Goal: Transaction & Acquisition: Book appointment/travel/reservation

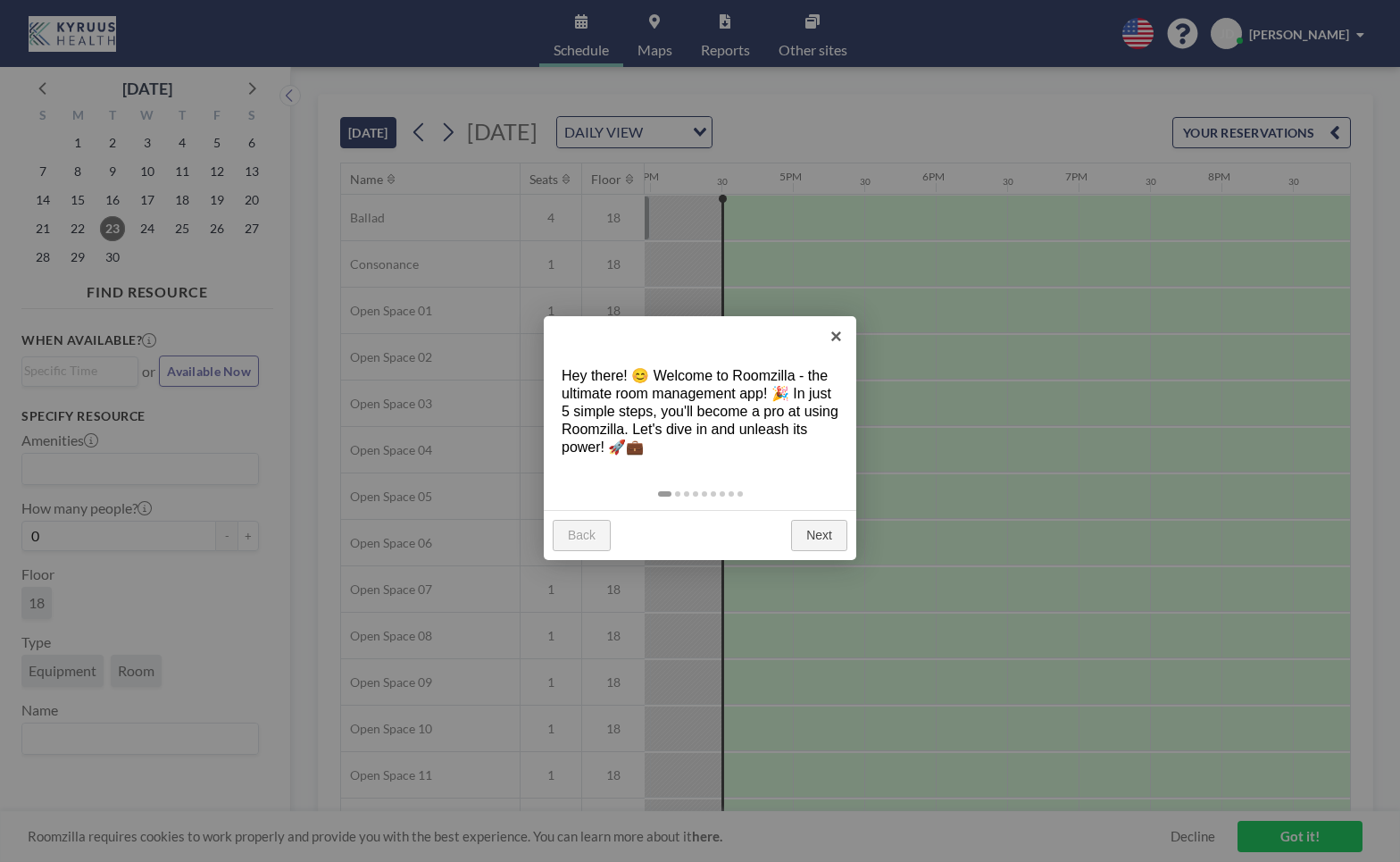
scroll to position [0, 2286]
click at [107, 260] on div at bounding box center [700, 431] width 1400 height 862
click at [814, 526] on link "Next" at bounding box center [819, 535] width 56 height 32
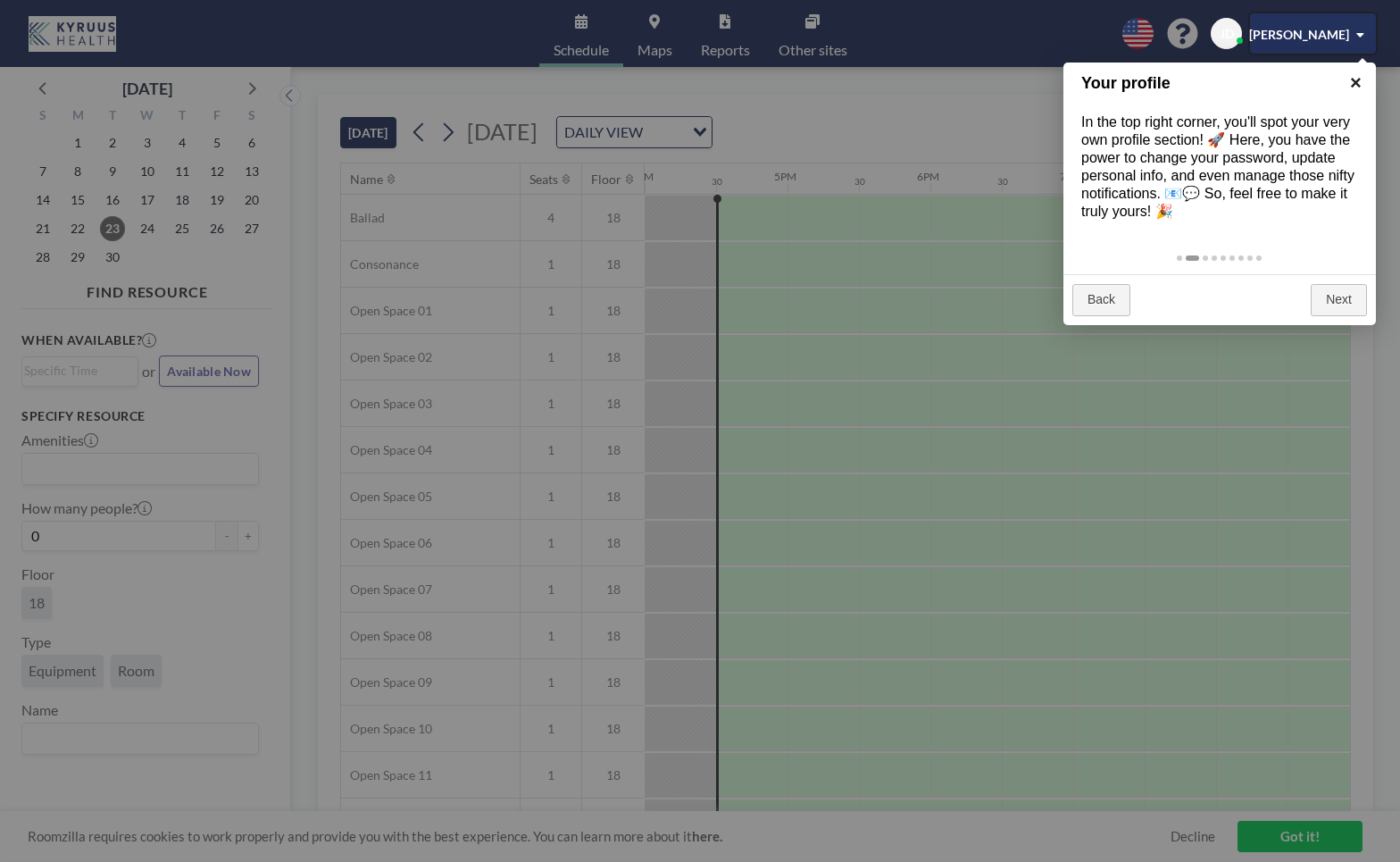
click at [1353, 85] on link "×" at bounding box center [1356, 83] width 40 height 40
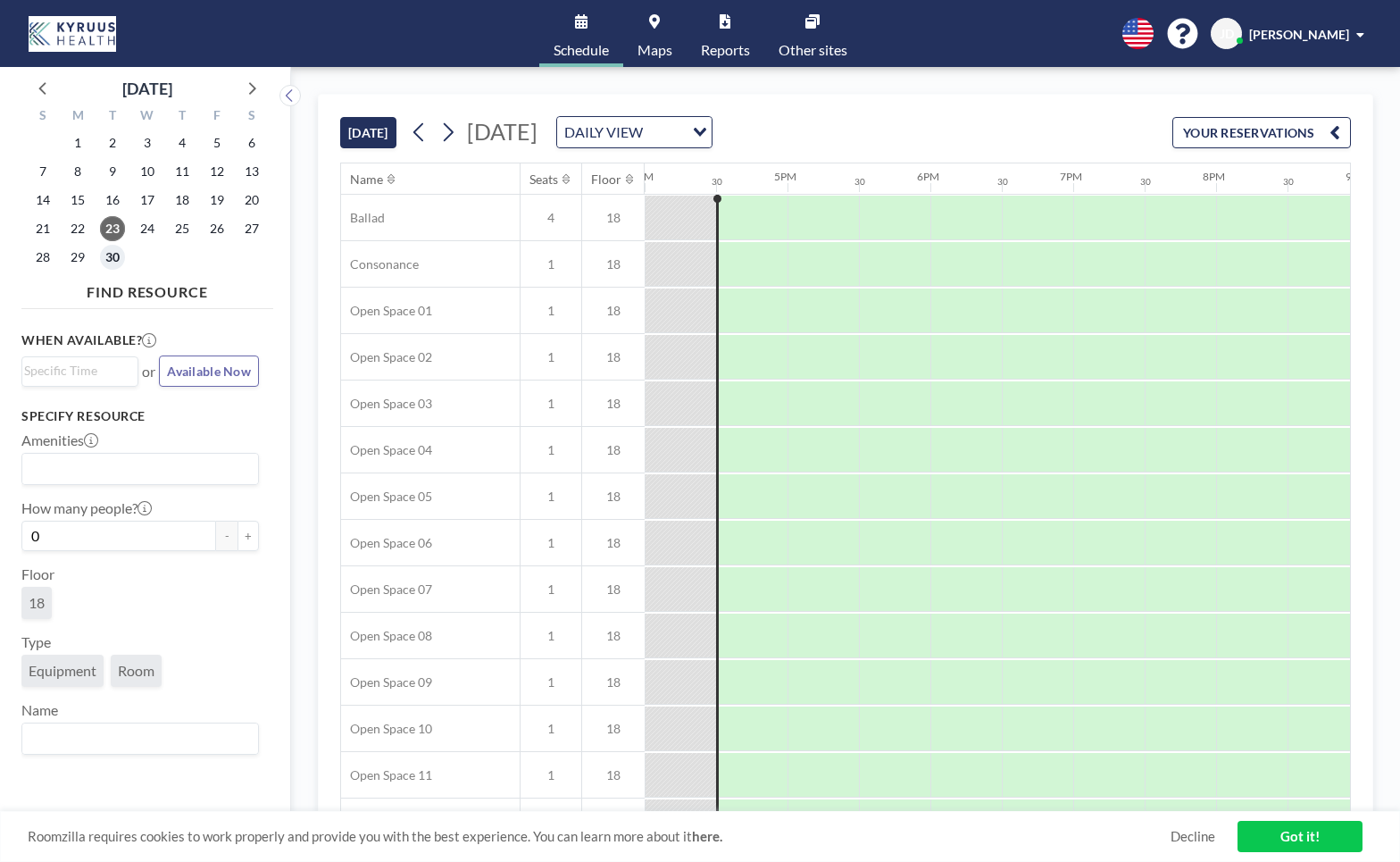
click at [112, 254] on span "30" at bounding box center [112, 257] width 25 height 25
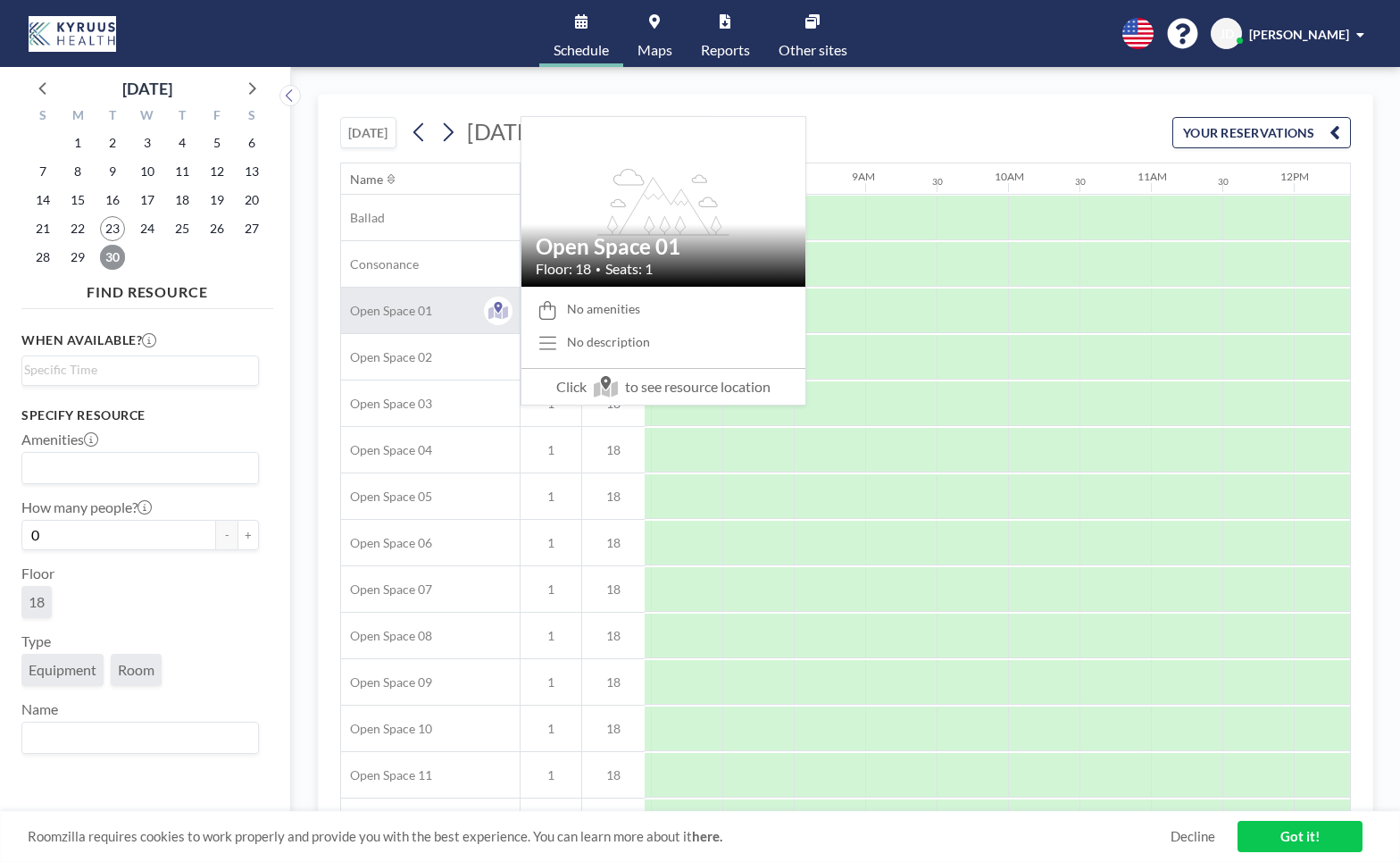
scroll to position [0, 1071]
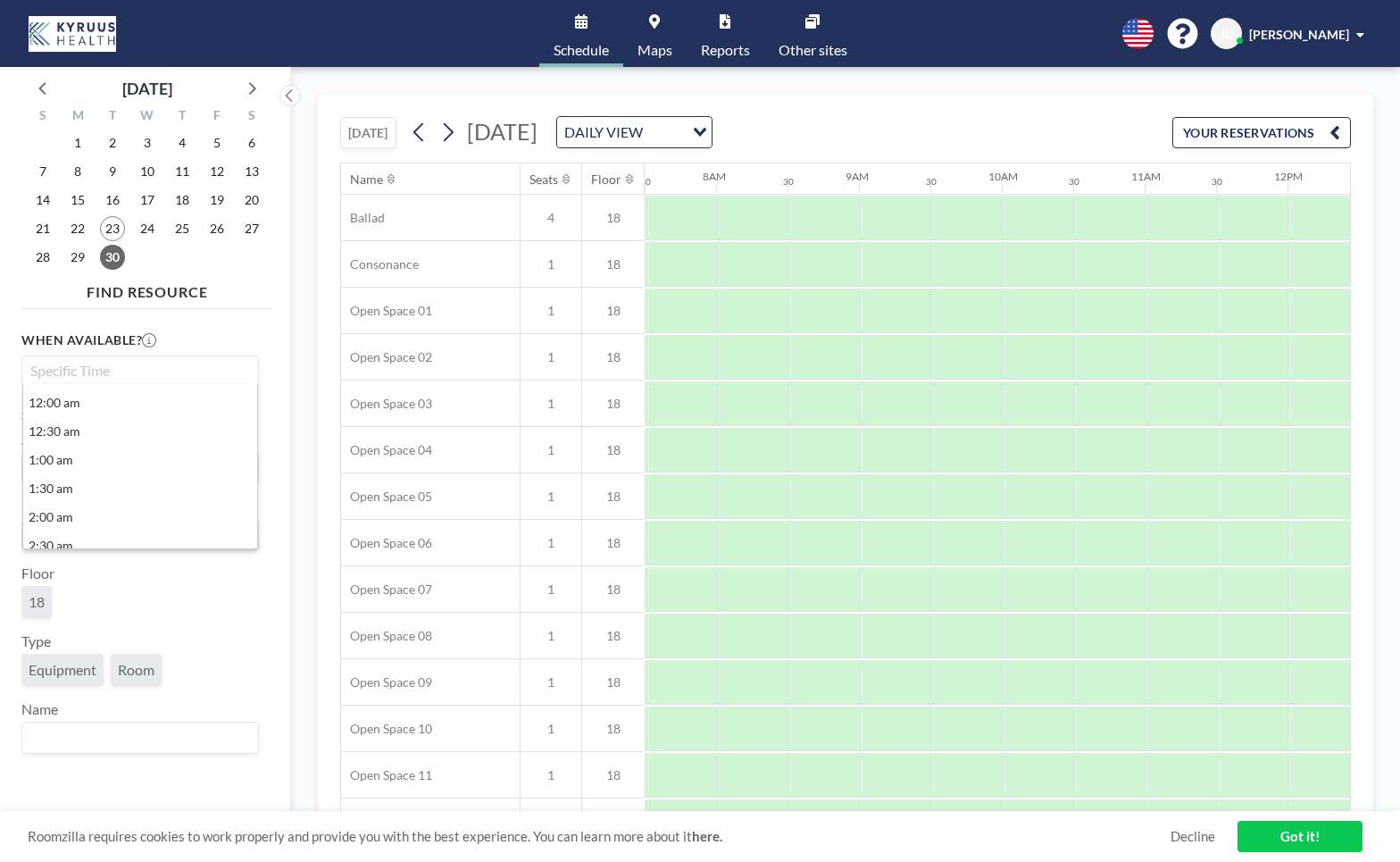
click at [185, 375] on input "Search for option" at bounding box center [136, 370] width 224 height 21
click at [220, 337] on div "When available? Loading... 12:00 am 12:30 am 1:00 am 1:30 am 2:00 am 2:30 am 3:…" at bounding box center [139, 359] width 238 height 56
click at [118, 469] on input "Search for option" at bounding box center [136, 468] width 224 height 23
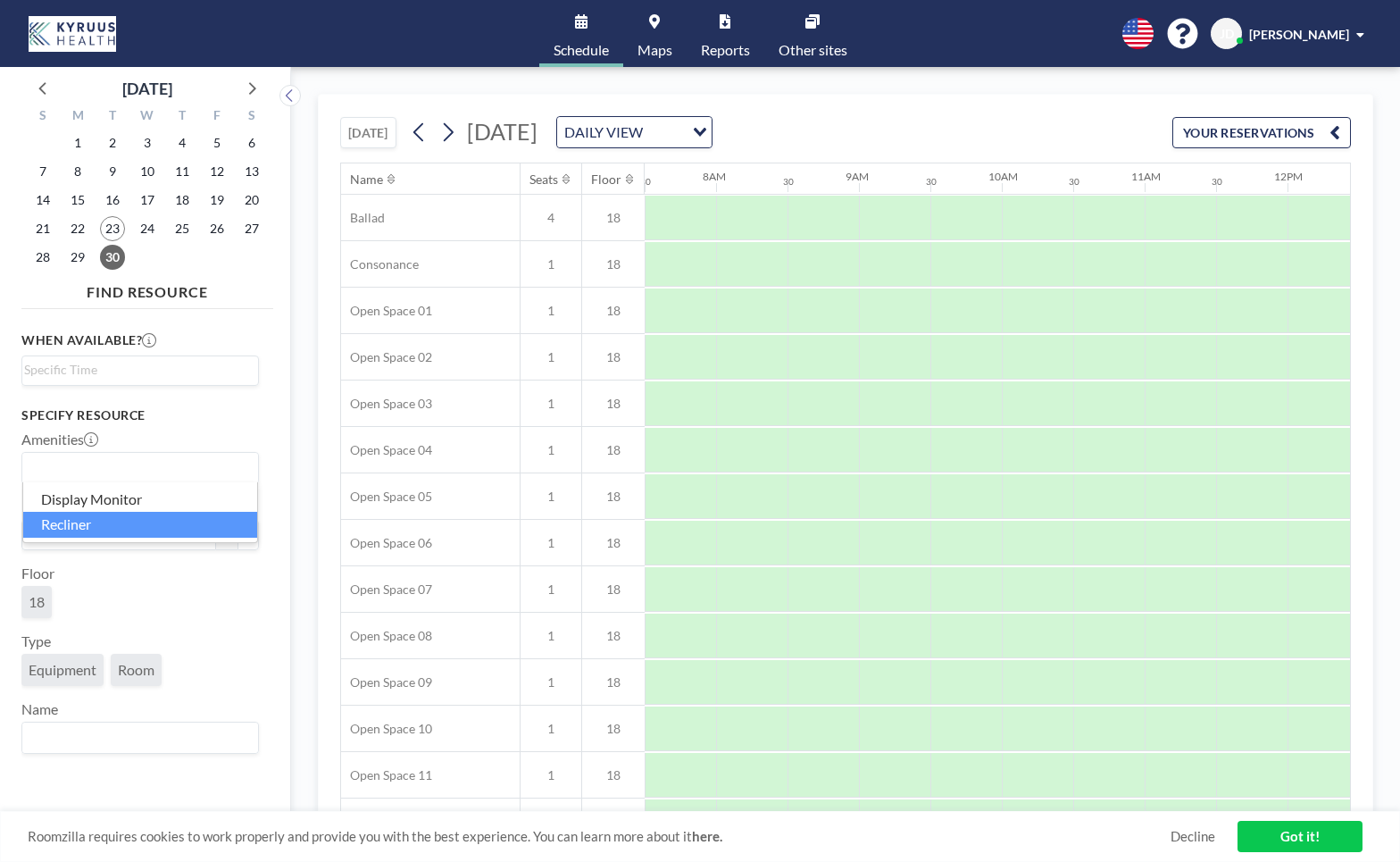
click at [155, 594] on div "18" at bounding box center [139, 605] width 238 height 39
click at [645, 32] on link "Maps" at bounding box center [655, 34] width 63 height 67
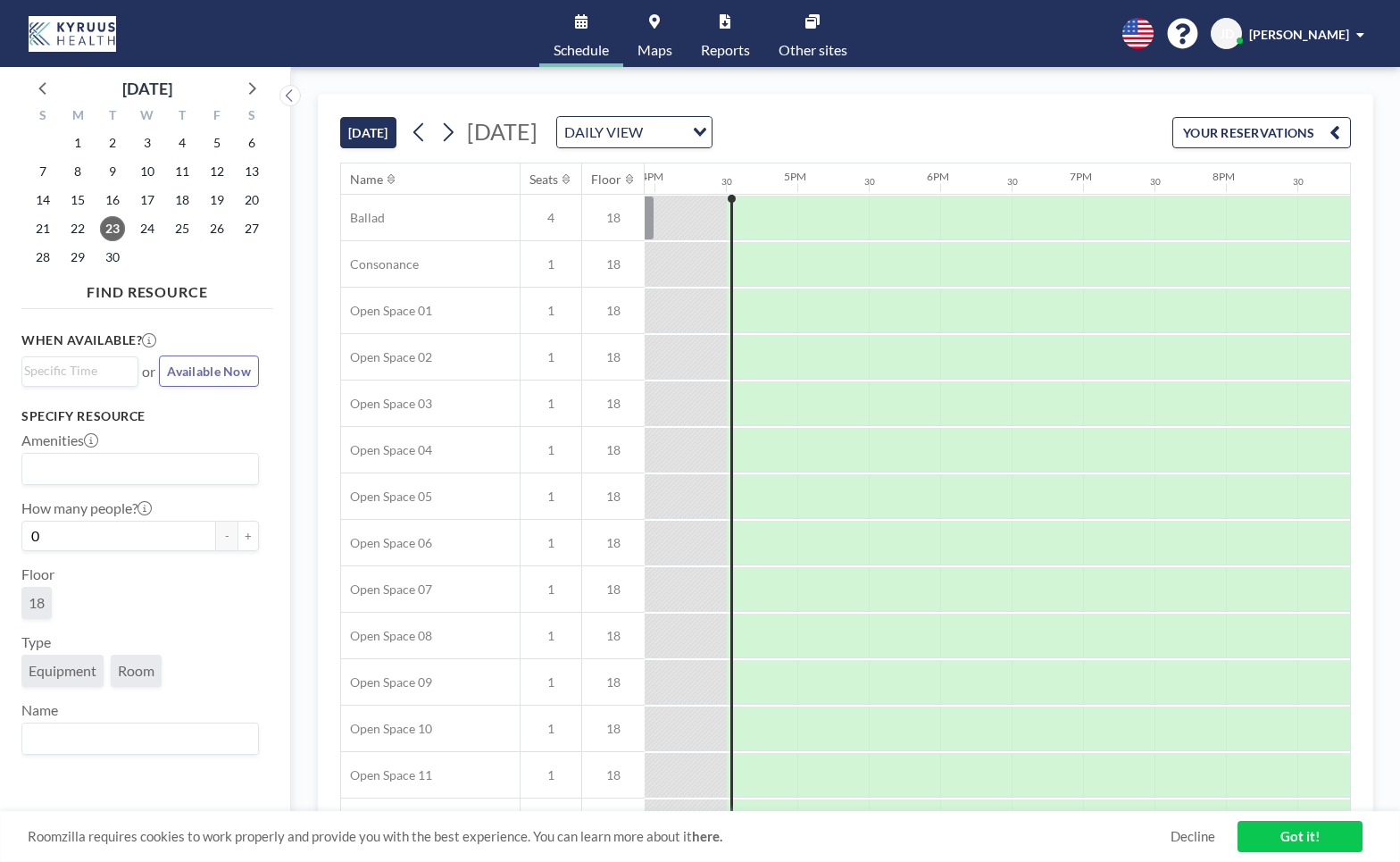
scroll to position [0, 2286]
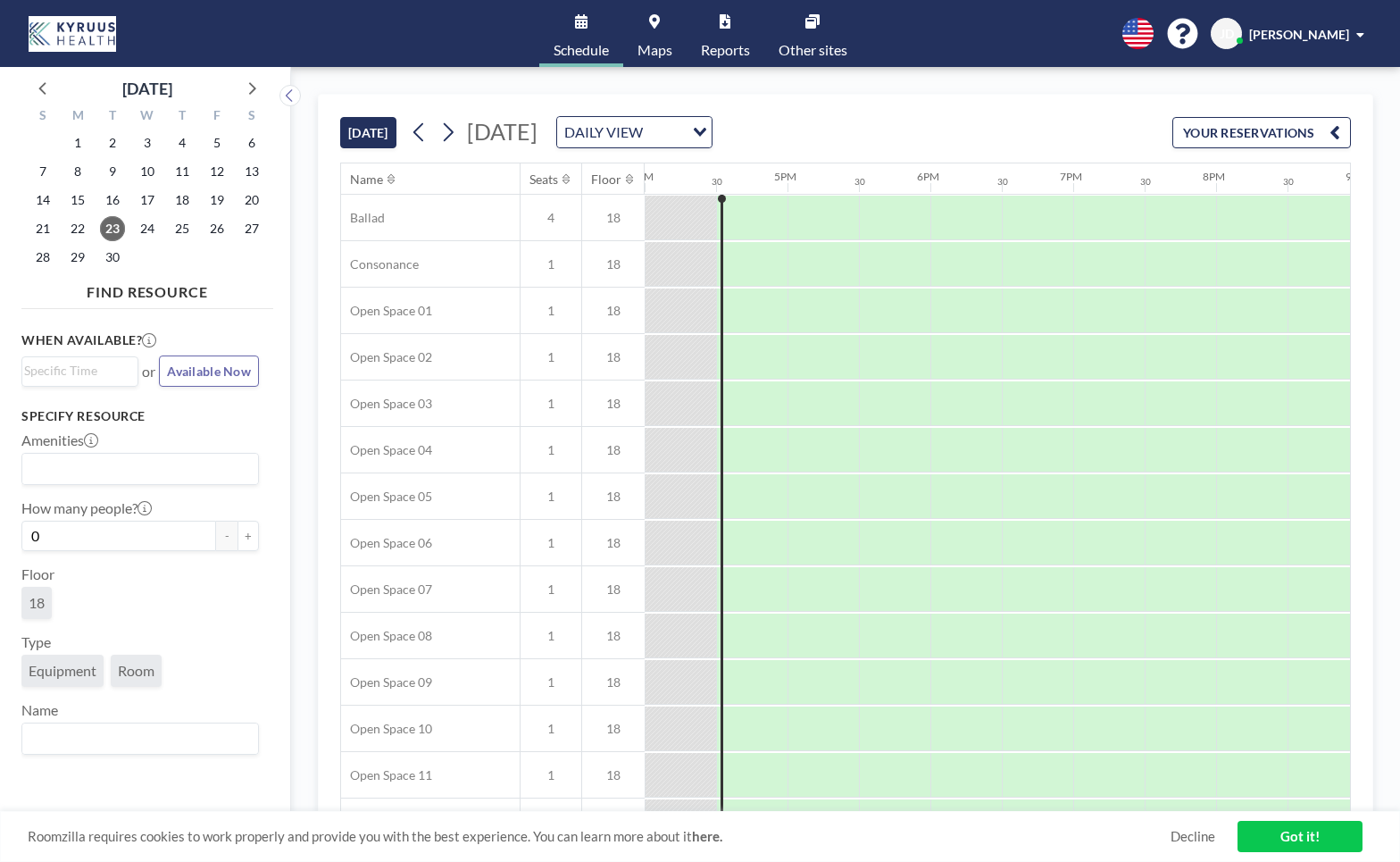
click at [649, 29] on link "Maps" at bounding box center [655, 34] width 63 height 67
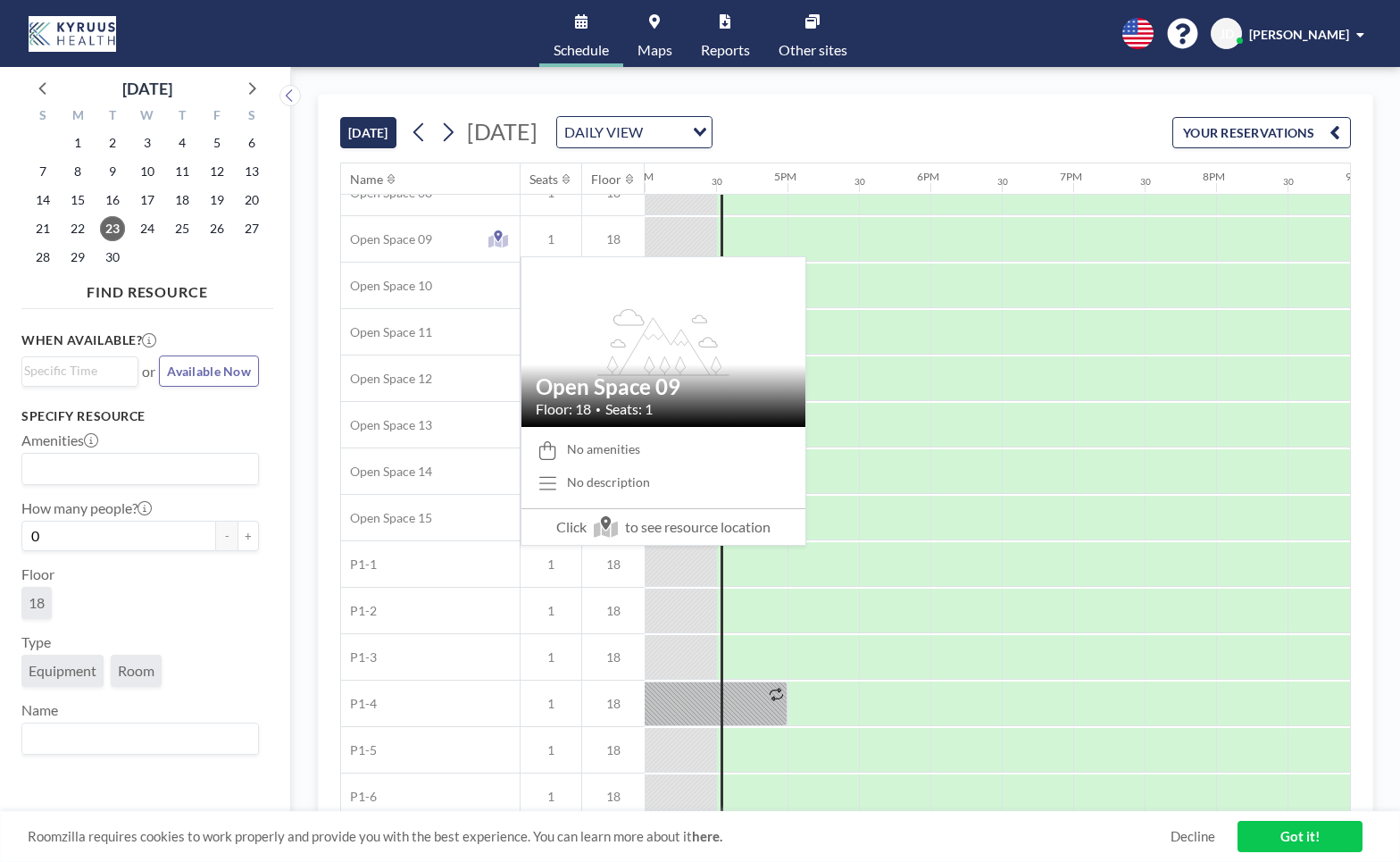
scroll to position [632, 2286]
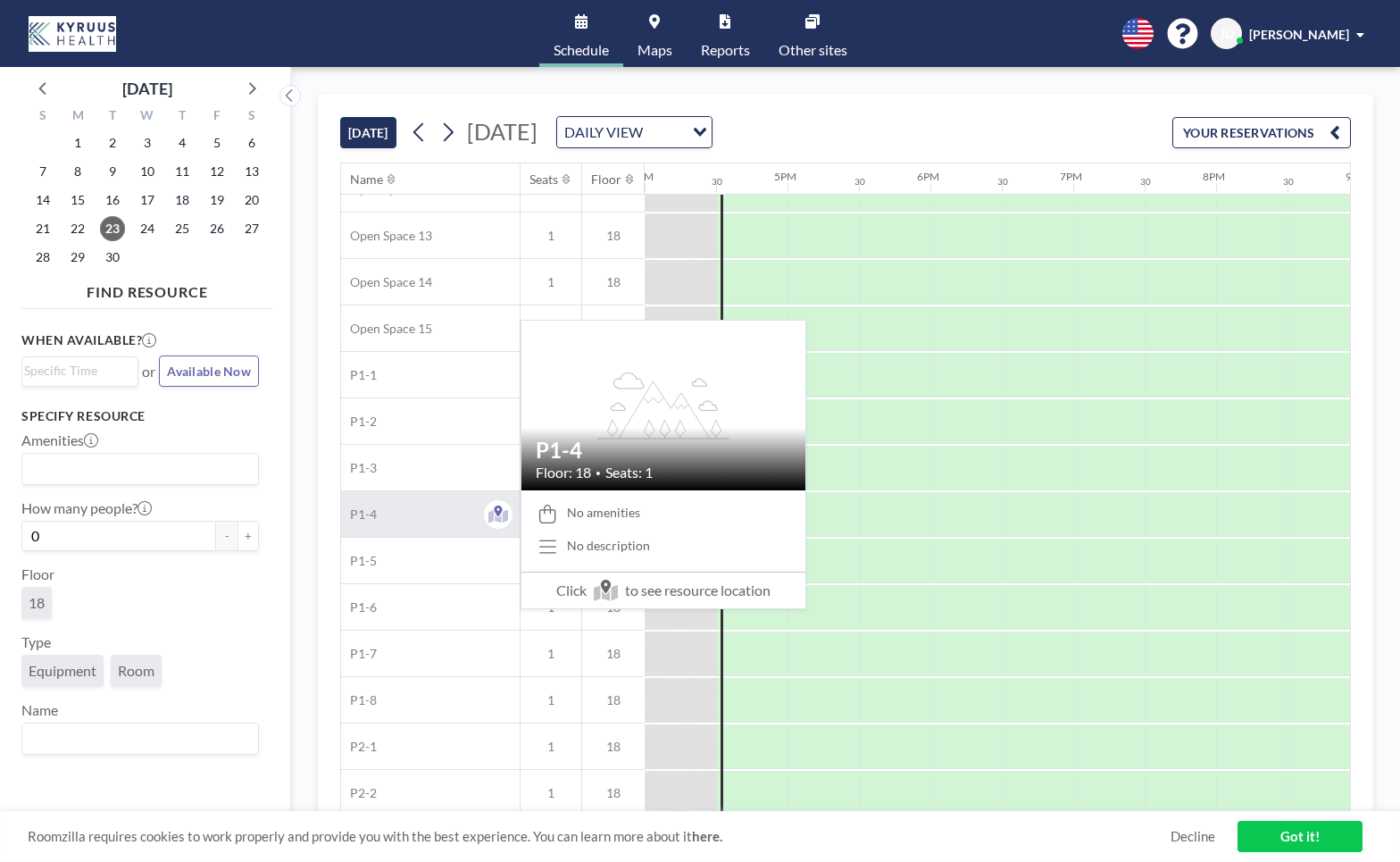
click at [422, 515] on div "P1-4" at bounding box center [431, 514] width 179 height 45
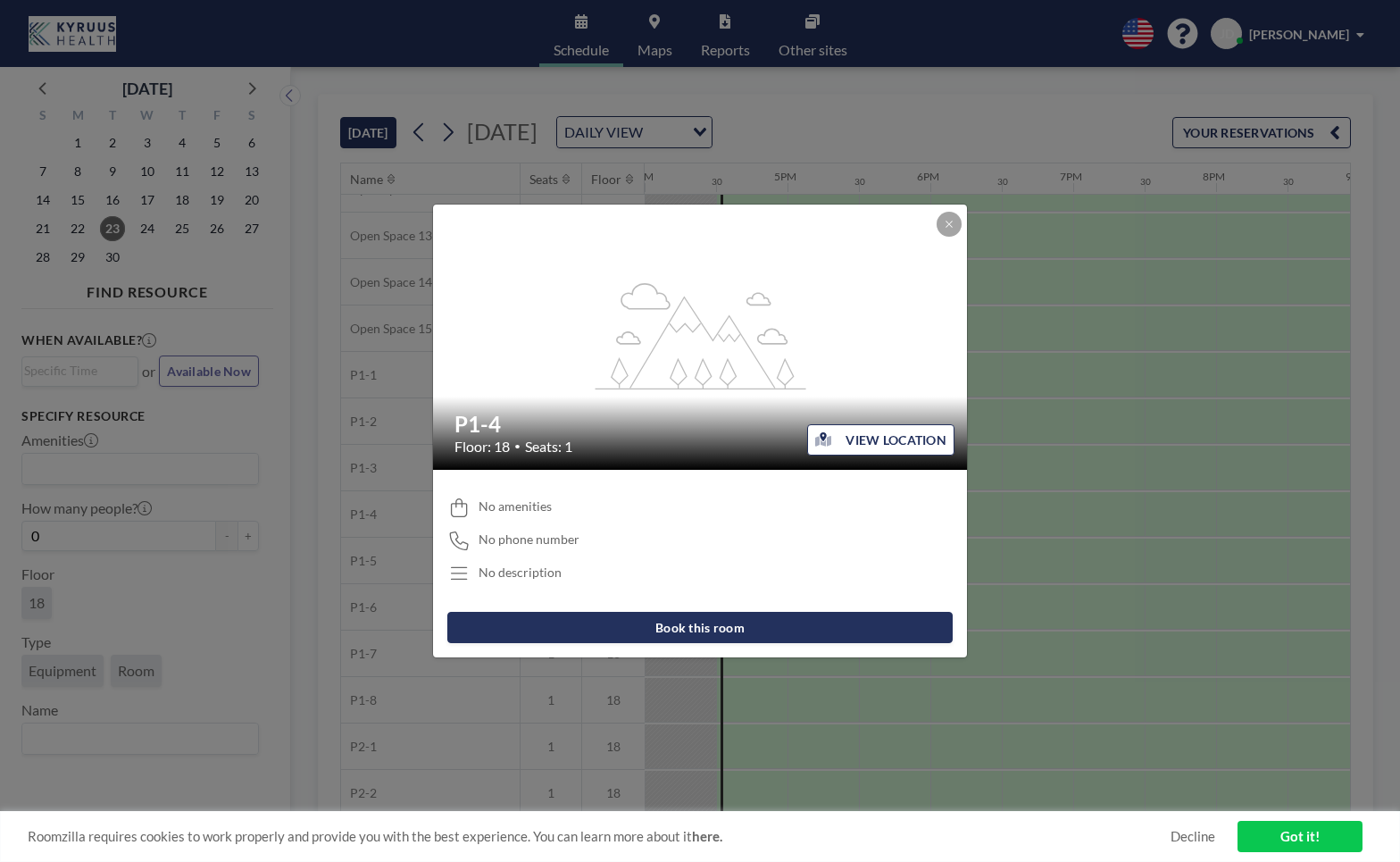
click at [664, 634] on button "Book this room" at bounding box center [700, 627] width 506 height 31
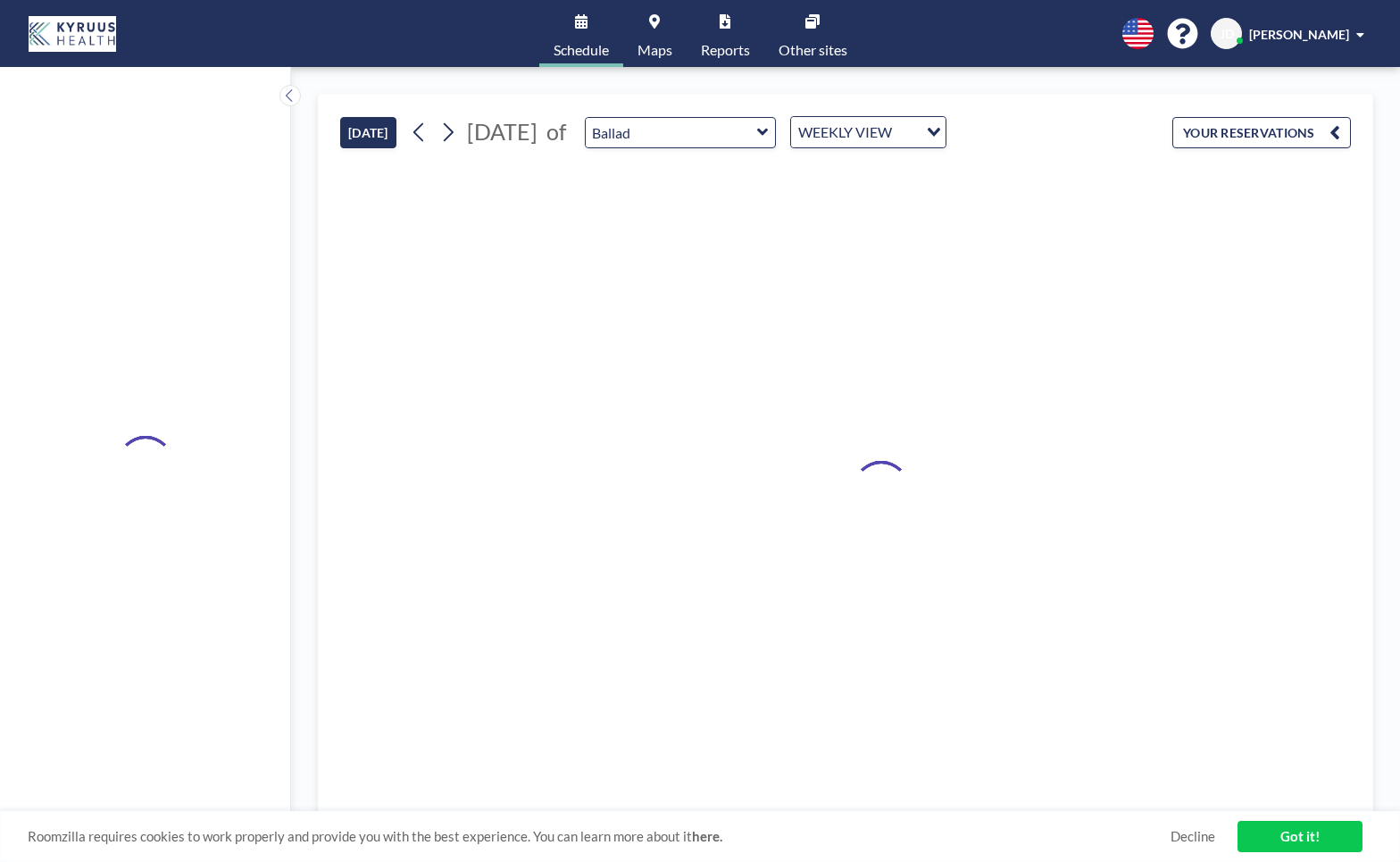
type input "P1-4"
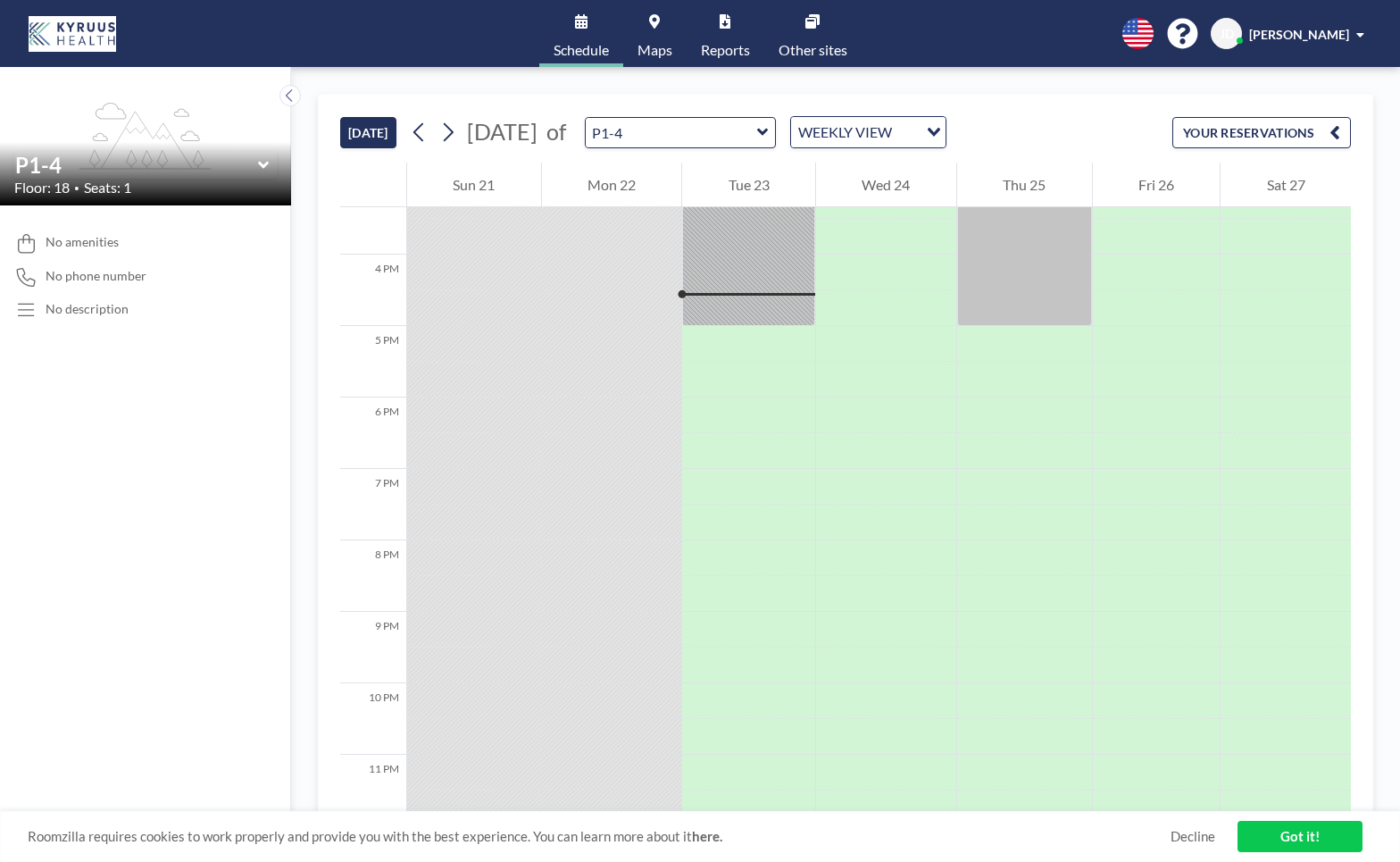
scroll to position [1109, 0]
click at [450, 139] on icon at bounding box center [448, 132] width 17 height 27
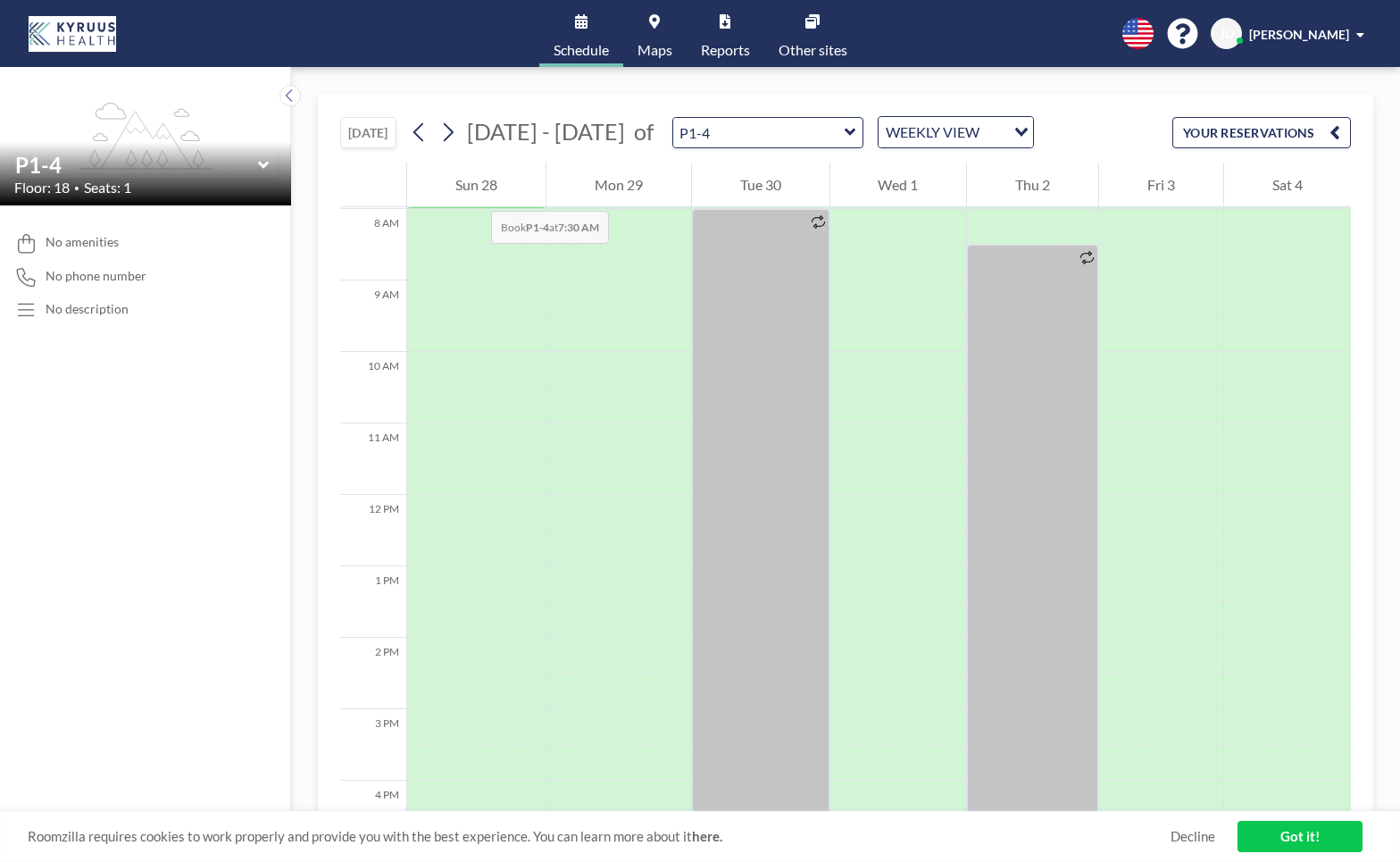
scroll to position [571, 0]
click at [844, 131] on icon at bounding box center [849, 132] width 11 height 7
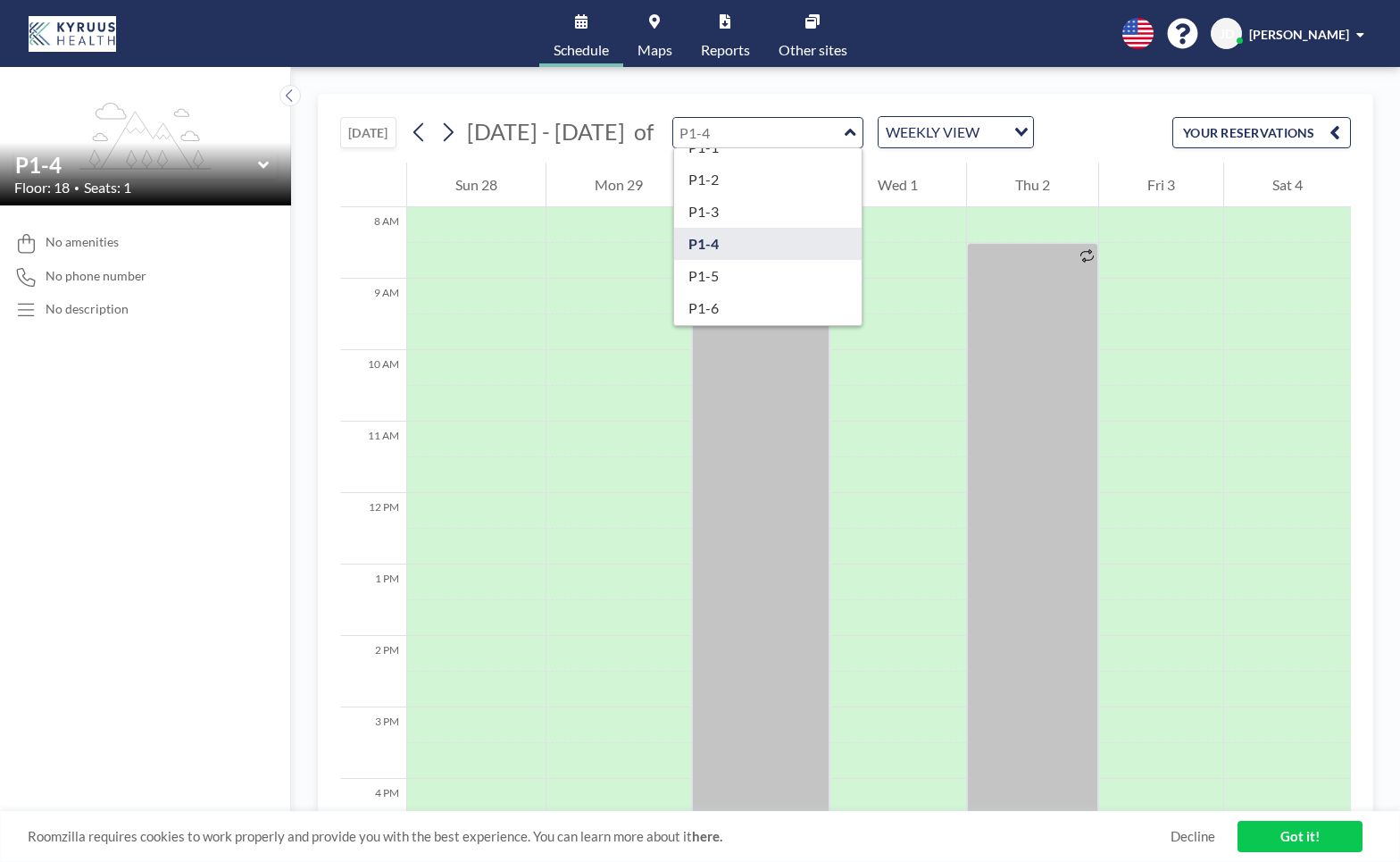
scroll to position [608, 0]
type input "P1-5"
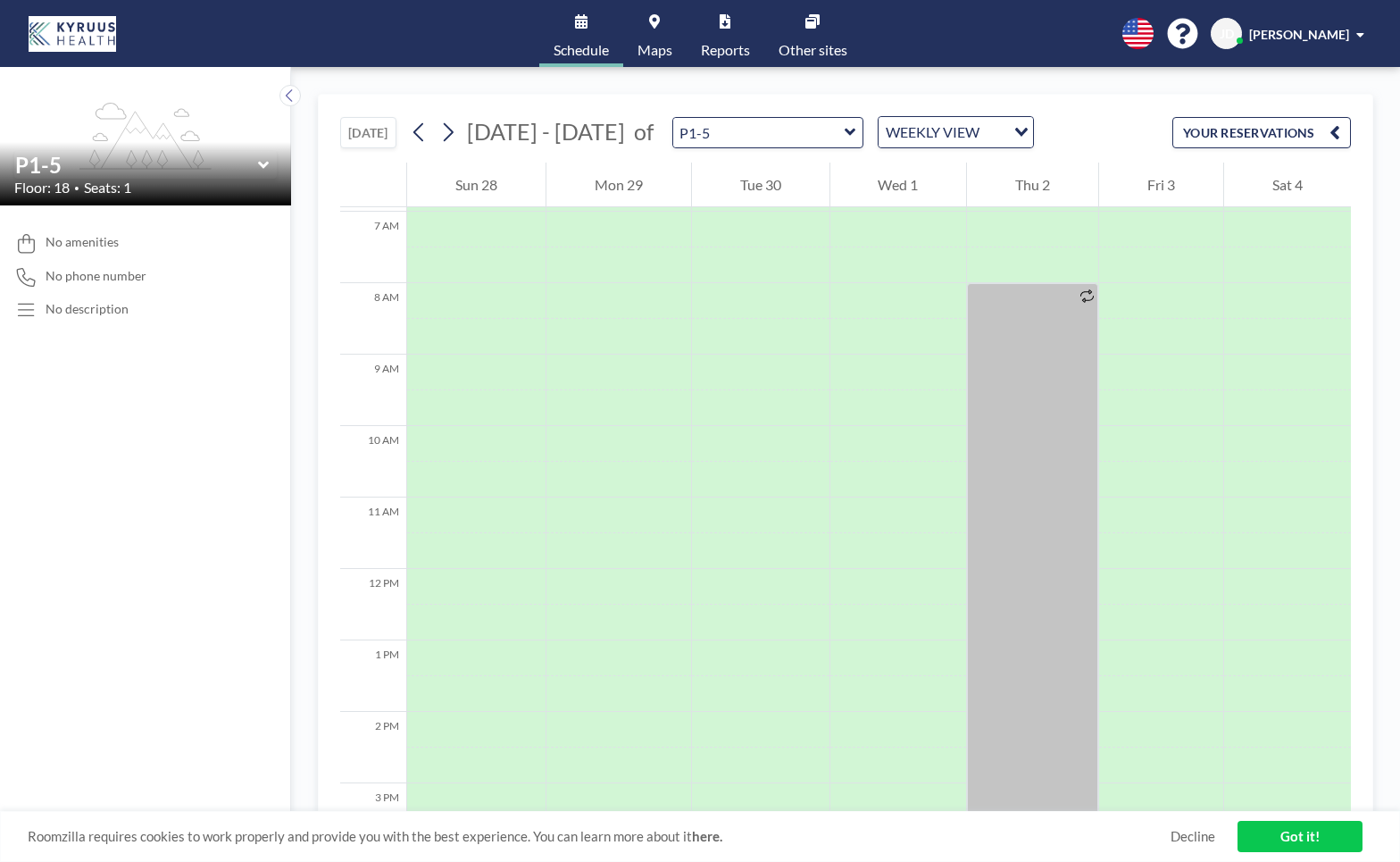
scroll to position [536, 0]
click at [419, 139] on icon at bounding box center [419, 132] width 17 height 27
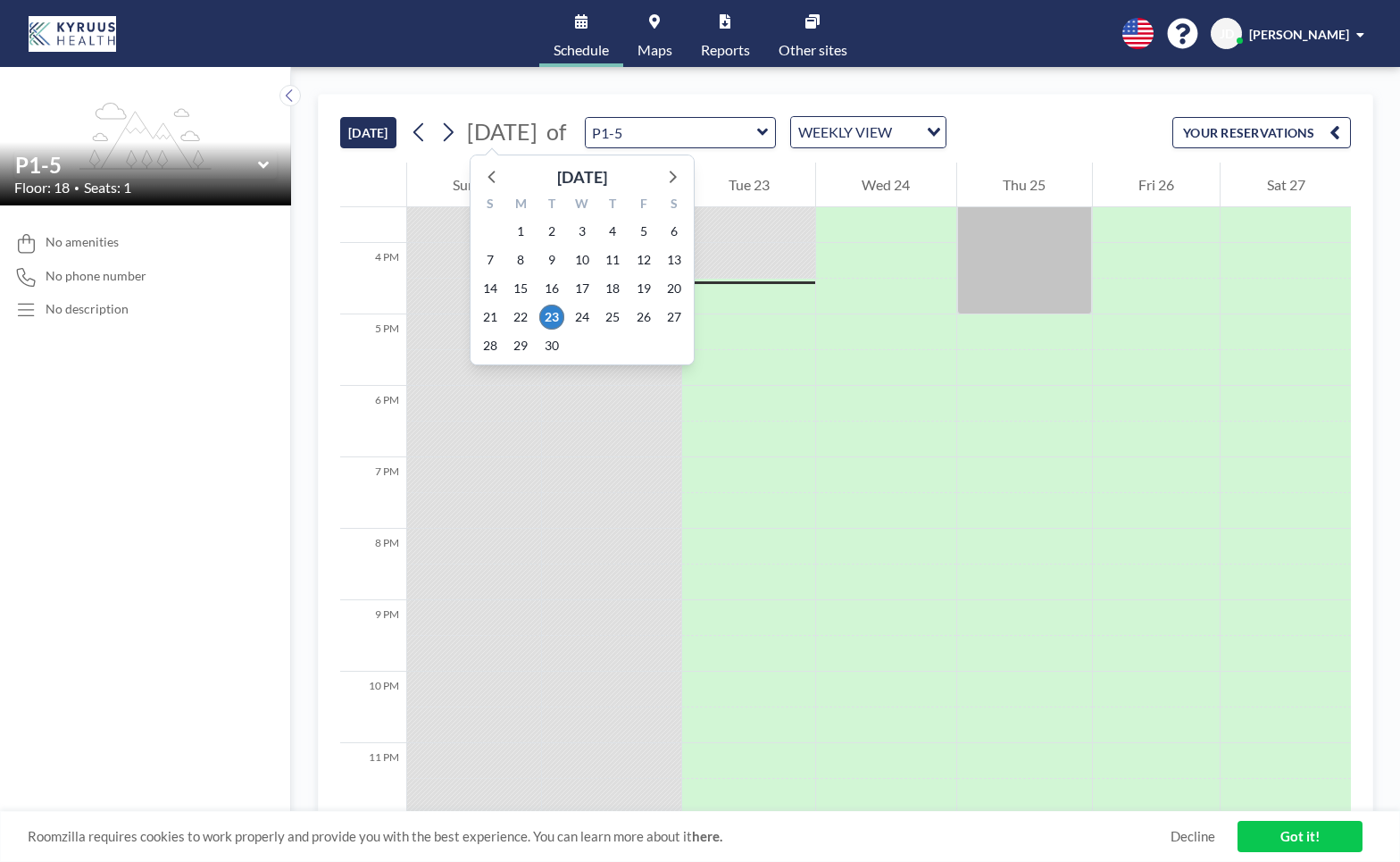
scroll to position [1109, 0]
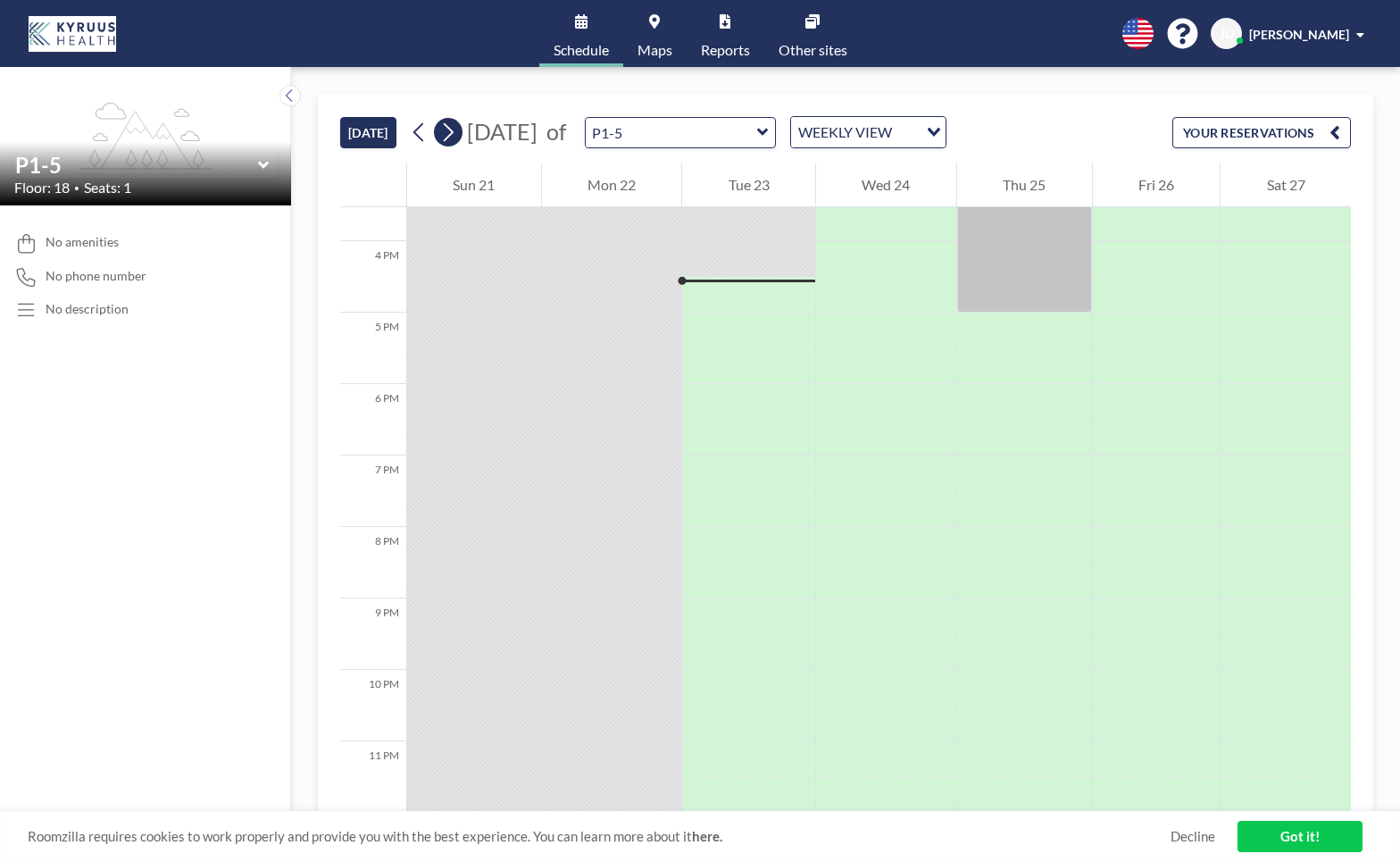
click at [454, 138] on icon at bounding box center [448, 132] width 17 height 27
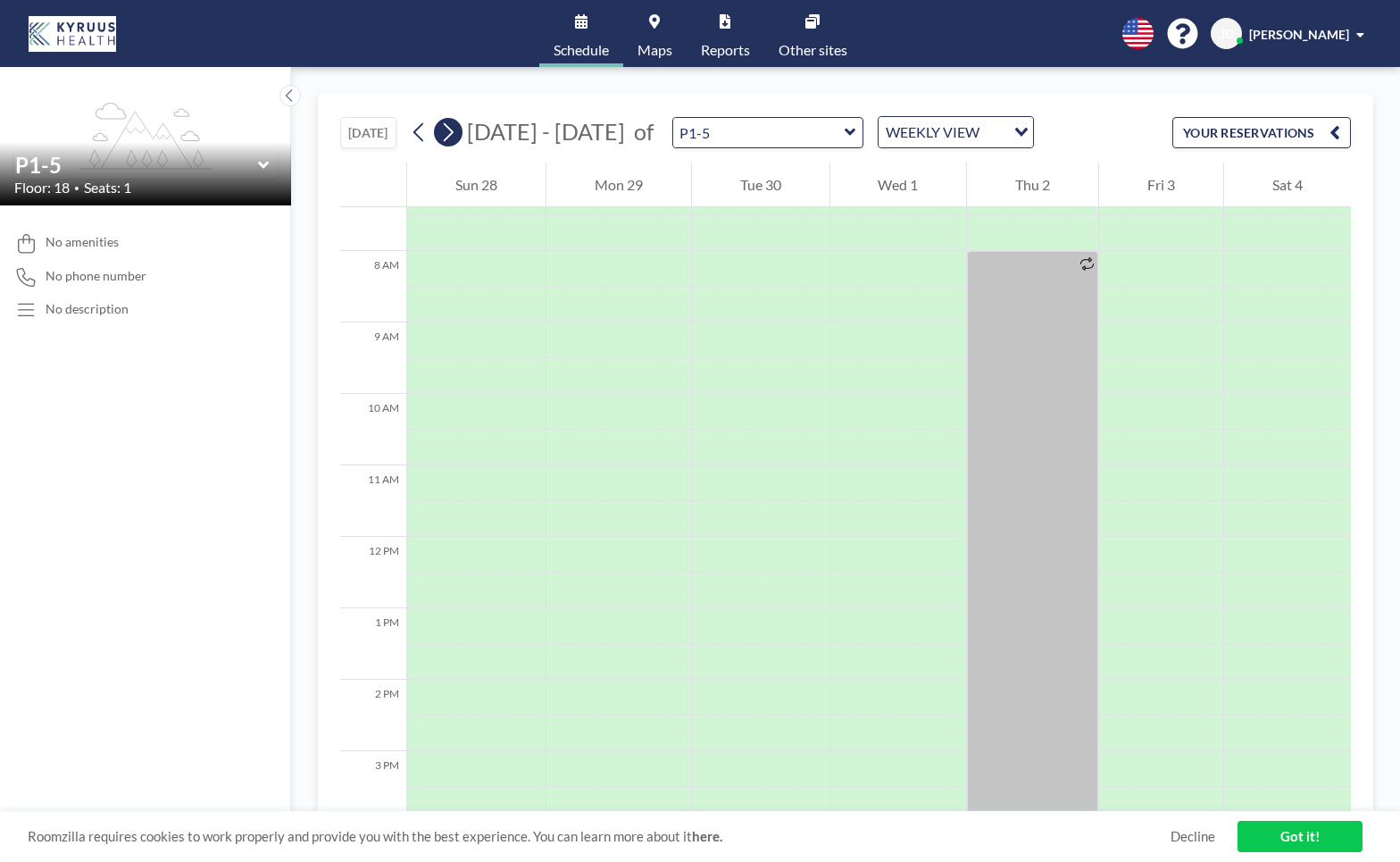
scroll to position [536, 0]
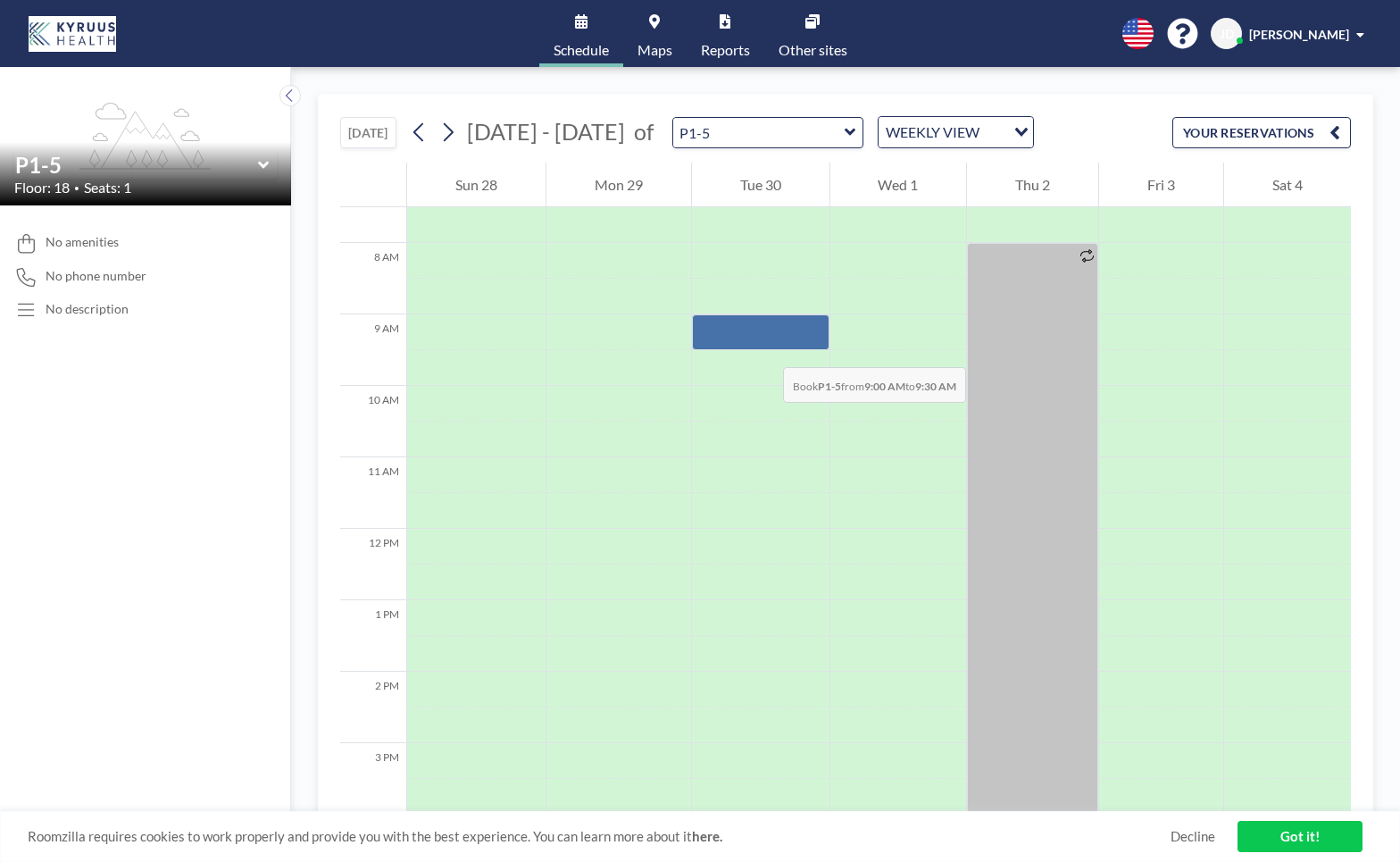
click at [765, 349] on div at bounding box center [761, 332] width 138 height 36
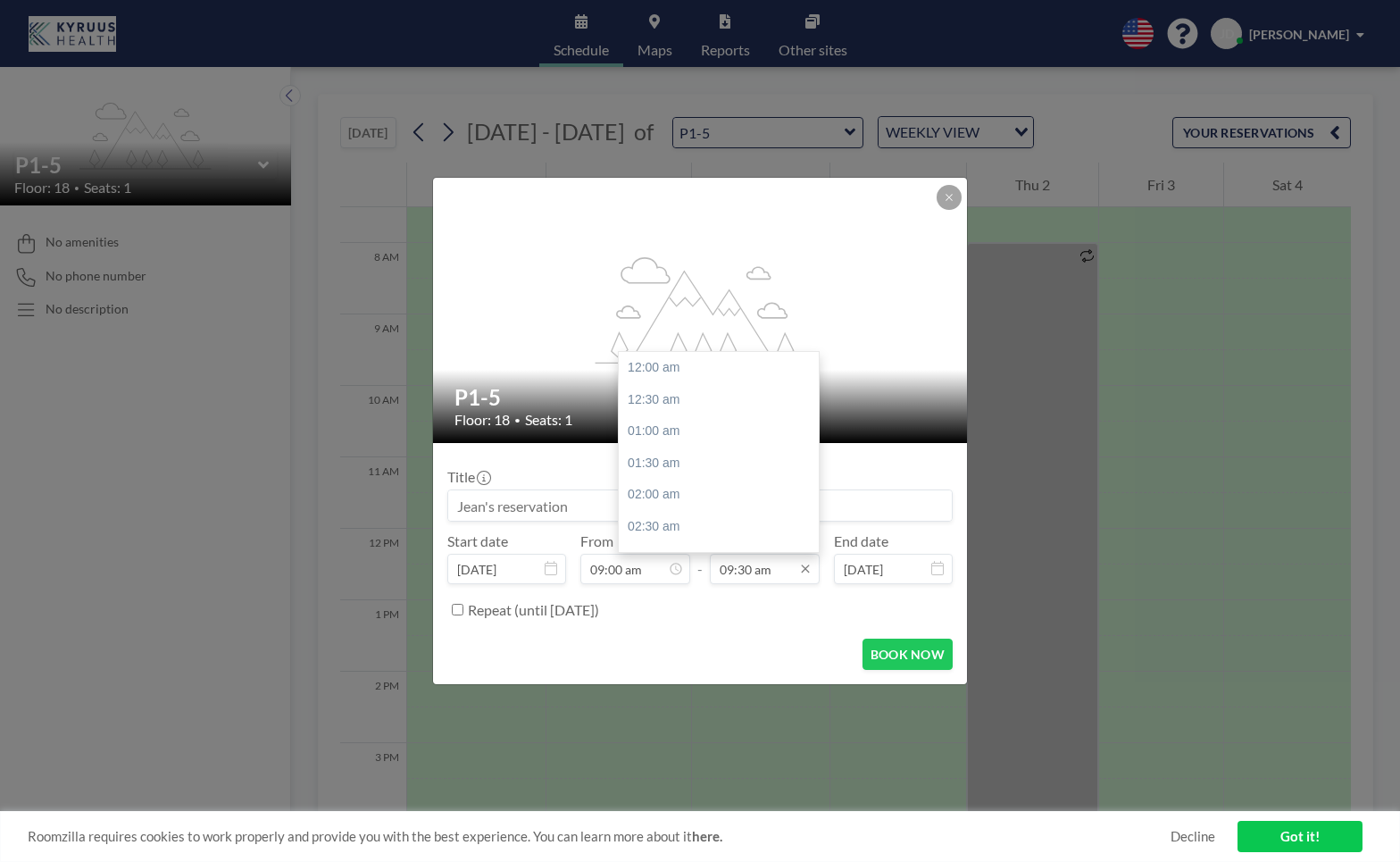
scroll to position [604, 0]
click at [764, 572] on input "09:30 am" at bounding box center [764, 570] width 110 height 31
click at [681, 442] on div "04:00 pm" at bounding box center [718, 447] width 200 height 32
type input "04:00 pm"
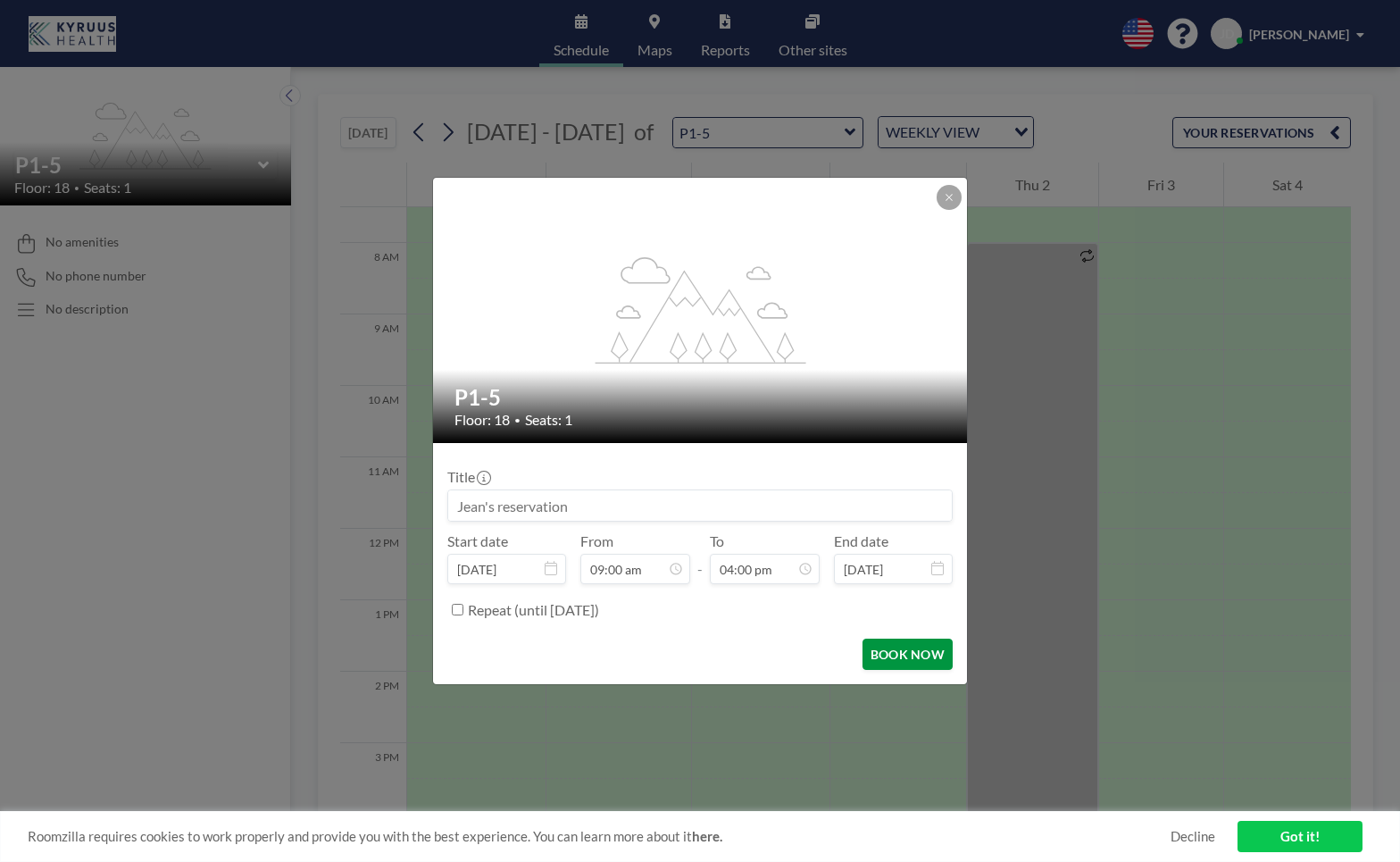
scroll to position [1018, 0]
click at [898, 656] on button "BOOK NOW" at bounding box center [908, 654] width 90 height 31
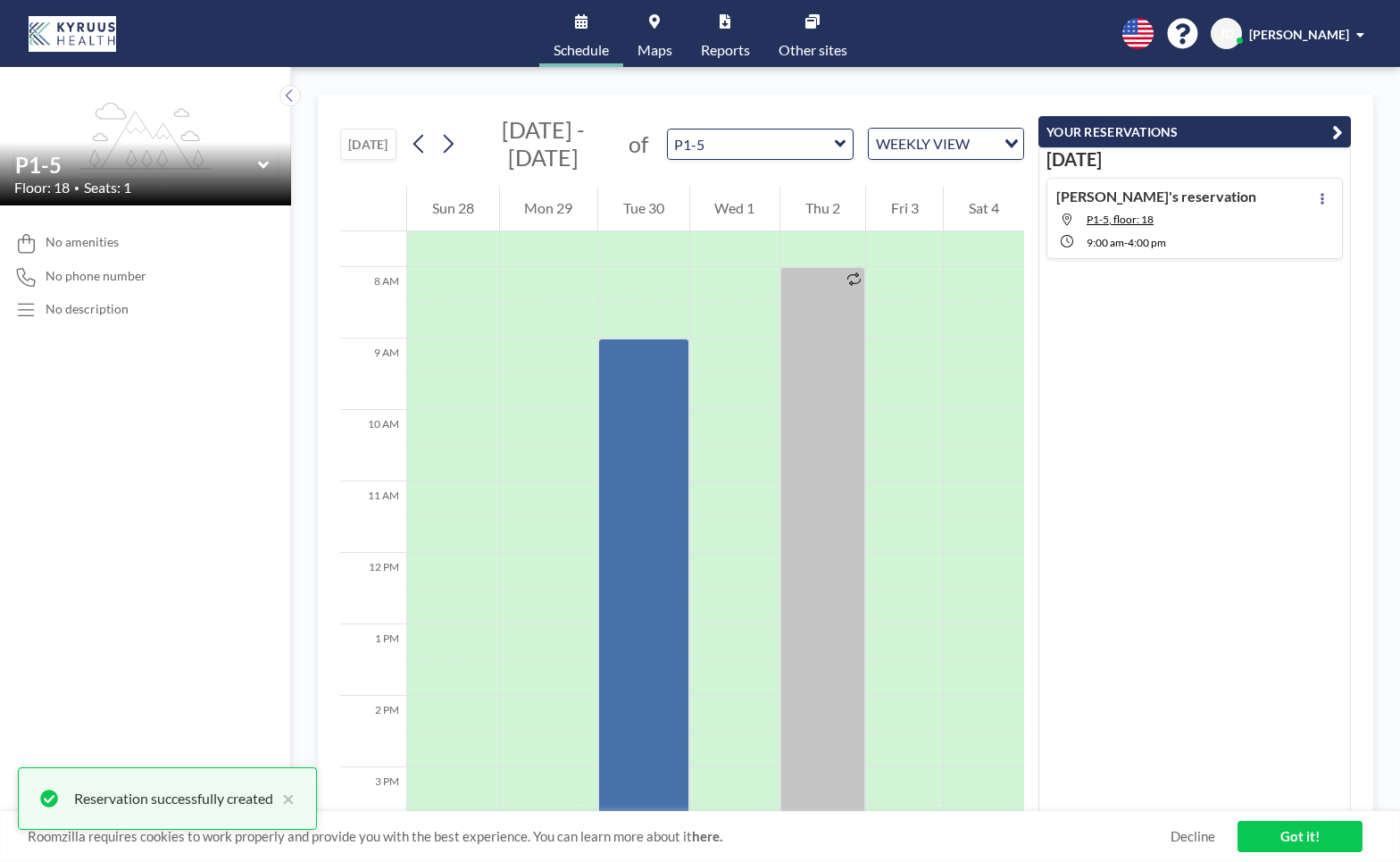
scroll to position [0, 0]
